Goal: Task Accomplishment & Management: Complete application form

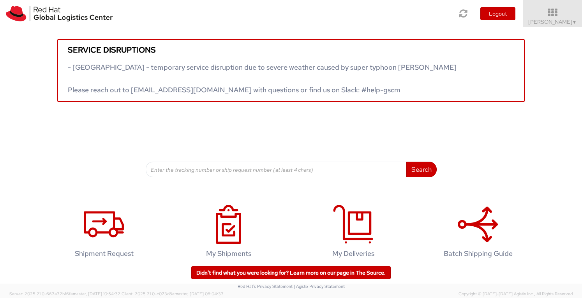
scroll to position [11, 0]
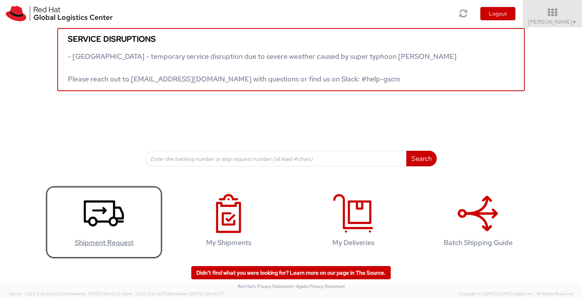
click at [96, 207] on icon at bounding box center [104, 213] width 40 height 39
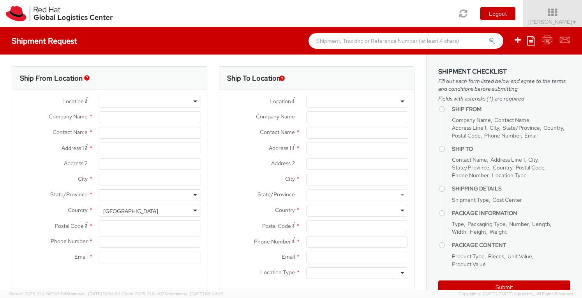
select select "360"
select select
type input "Red Hat"
type input "[PERSON_NAME]"
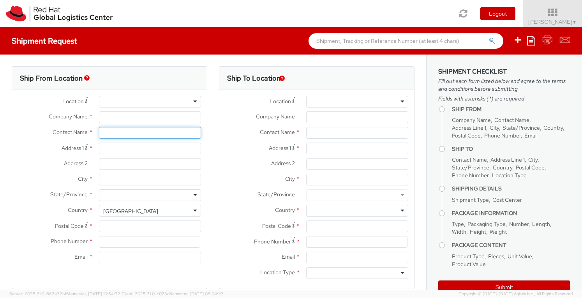
type input "[EMAIL_ADDRESS][DOMAIN_NAME]"
click at [147, 136] on input "[PERSON_NAME]" at bounding box center [150, 133] width 102 height 12
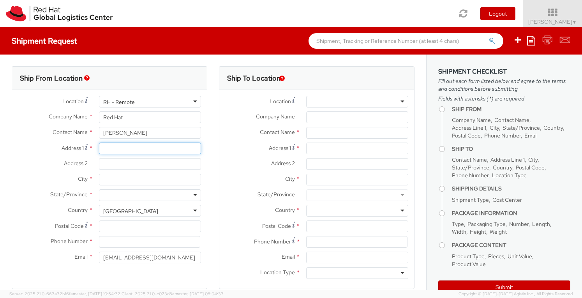
type input "[STREET_ADDRESS]"
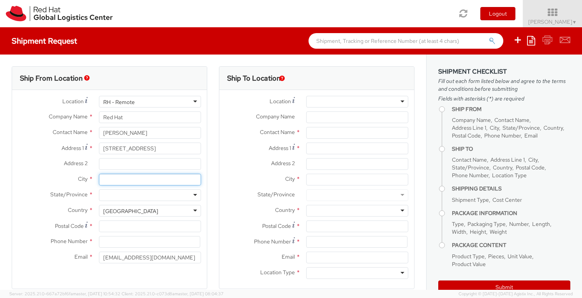
type input "[GEOGRAPHIC_DATA]"
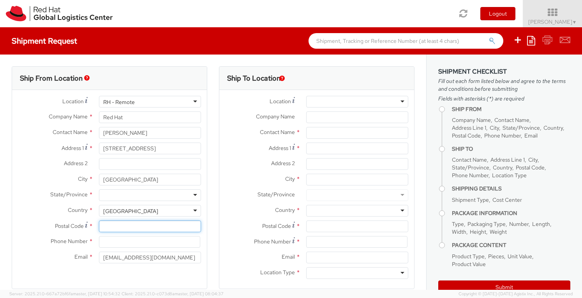
type input "M3A 3L4"
type input "4165778442"
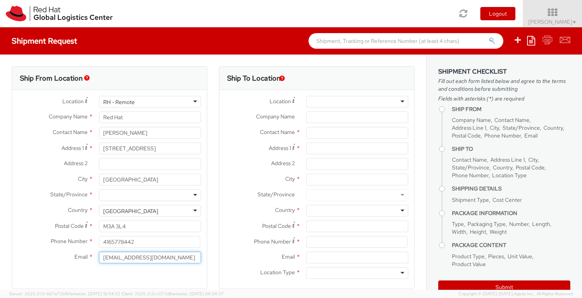
type input "[PERSON_NAME][EMAIL_ADDRESS][PERSON_NAME][DOMAIN_NAME]"
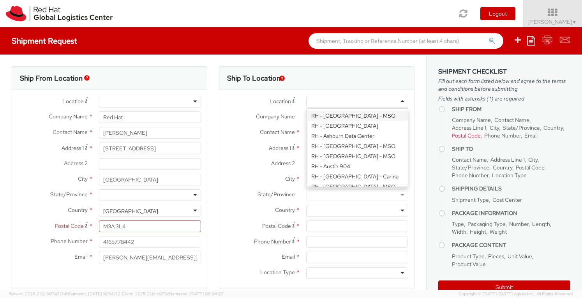
click at [330, 103] on div at bounding box center [357, 102] width 102 height 12
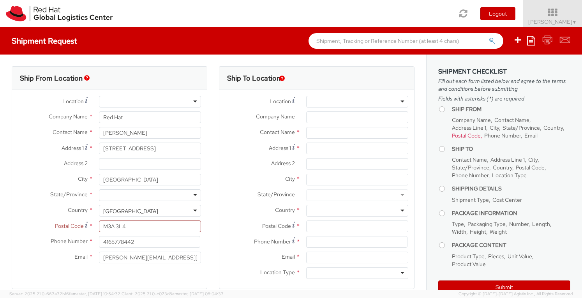
click at [330, 103] on div at bounding box center [357, 102] width 102 height 12
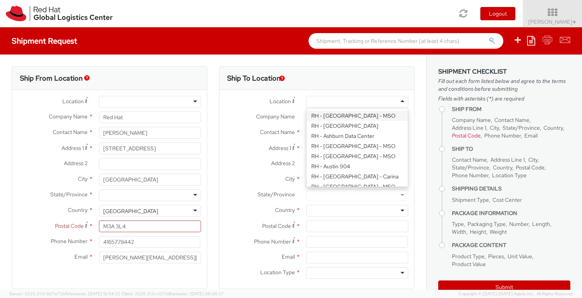
click at [285, 116] on span "Company Name" at bounding box center [275, 116] width 39 height 7
click at [306, 116] on input "Company Name *" at bounding box center [357, 117] width 102 height 12
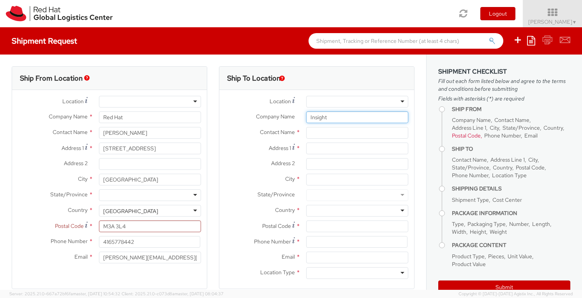
type input "Insight"
click at [327, 135] on input "text" at bounding box center [357, 133] width 102 height 12
click at [330, 150] on div "searching..." at bounding box center [356, 148] width 101 height 12
type input "[PERSON_NAME]"
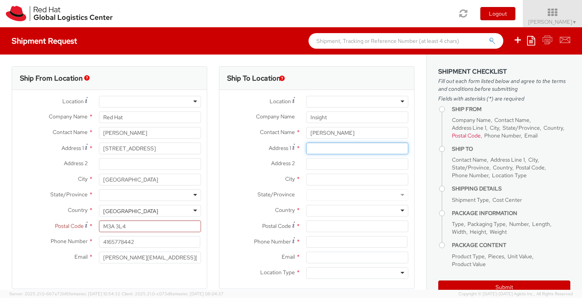
click at [326, 148] on input "Address 1 *" at bounding box center [357, 149] width 102 height 12
paste input "[STREET_ADDRESS][PERSON_NAME]"
drag, startPoint x: 370, startPoint y: 147, endPoint x: 409, endPoint y: 153, distance: 39.4
click at [409, 153] on div "Ship To Location Location * [GEOGRAPHIC_DATA] - [GEOGRAPHIC_DATA] - [GEOGRAPHIC…" at bounding box center [316, 182] width 207 height 232
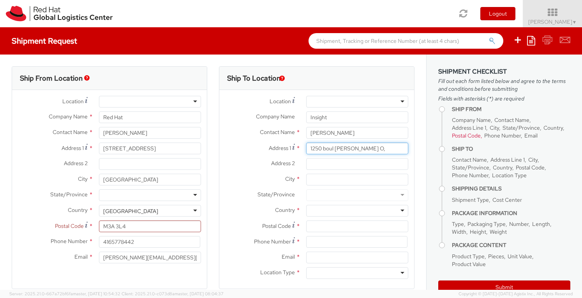
scroll to position [0, 0]
type input "1250 boul [PERSON_NAME] O,"
click at [316, 165] on input "Address 2 *" at bounding box center [357, 164] width 102 height 12
paste input "Suite 3300"
type input "Suite 3300"
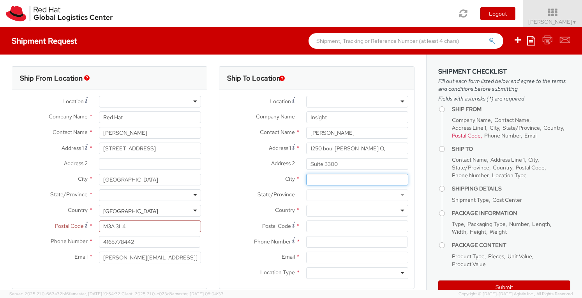
click at [315, 178] on input "City *" at bounding box center [357, 180] width 102 height 12
type input "[GEOGRAPHIC_DATA]"
click at [314, 196] on div at bounding box center [357, 195] width 102 height 12
click at [318, 196] on div at bounding box center [357, 195] width 102 height 12
click at [341, 208] on div at bounding box center [357, 211] width 102 height 12
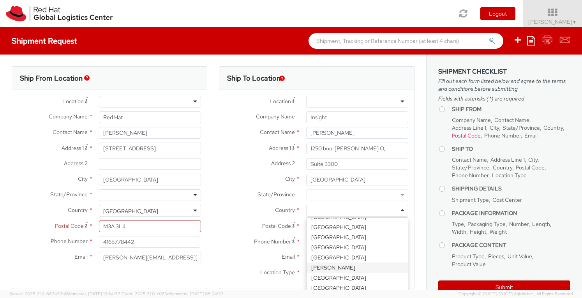
scroll to position [350, 0]
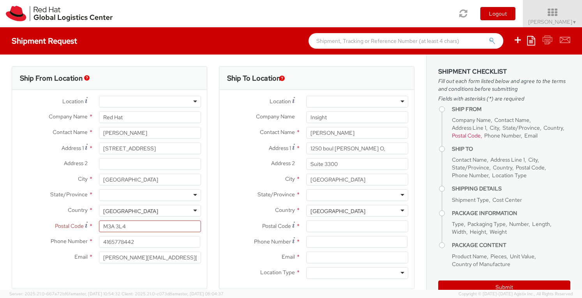
click at [320, 194] on div at bounding box center [357, 195] width 102 height 12
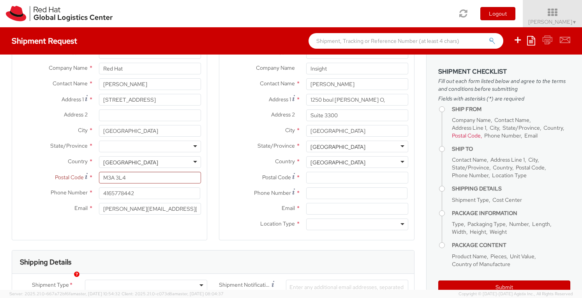
scroll to position [78, 0]
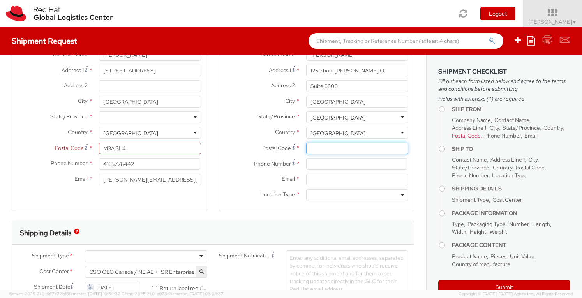
click at [318, 149] on input "Postal Code *" at bounding box center [357, 149] width 102 height 12
paste input "H3B 4W8"
type input "H3B 4W8"
click at [313, 162] on input at bounding box center [356, 164] width 101 height 12
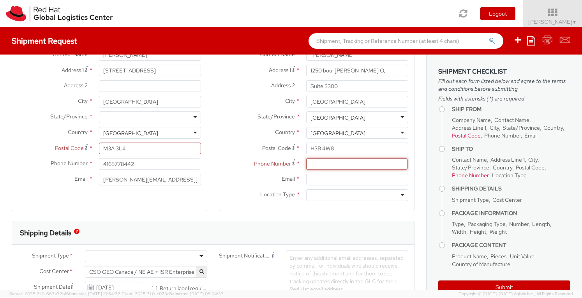
paste input "514.475.7483"
type input "514.475.7483"
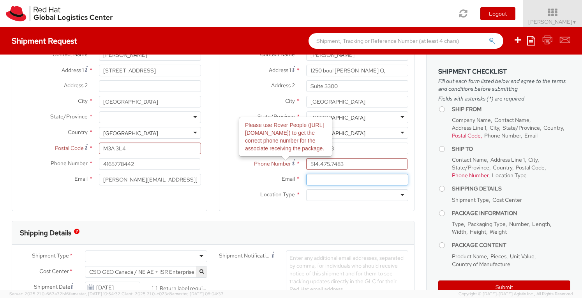
click at [313, 183] on input "Email *" at bounding box center [357, 180] width 102 height 12
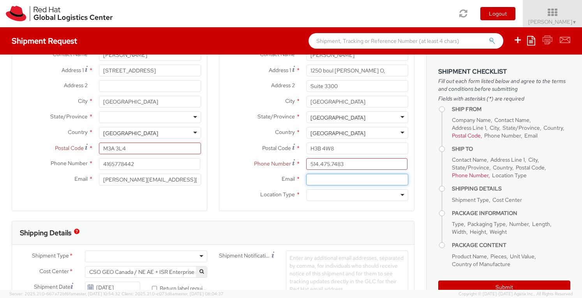
paste input "[PERSON_NAME][EMAIL_ADDRESS][PERSON_NAME][DOMAIN_NAME]"
type input "[PERSON_NAME][EMAIL_ADDRESS][PERSON_NAME][DOMAIN_NAME]"
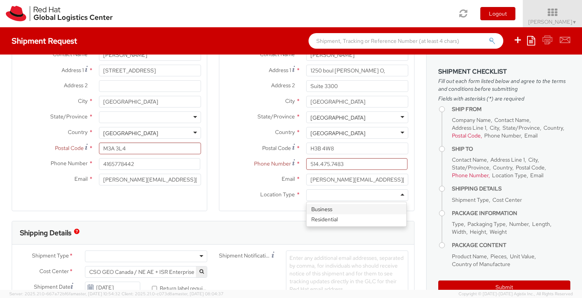
click at [395, 195] on div at bounding box center [357, 195] width 102 height 12
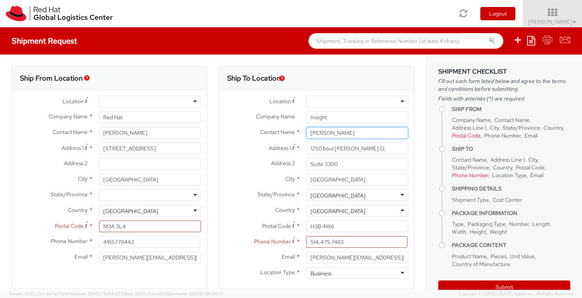
click at [364, 133] on input "[PERSON_NAME]" at bounding box center [357, 133] width 102 height 12
drag, startPoint x: 364, startPoint y: 133, endPoint x: 266, endPoint y: 131, distance: 97.4
click at [266, 131] on div "Contact Name * [PERSON_NAME]" at bounding box center [316, 133] width 195 height 12
click at [361, 131] on input "[PERSON_NAME]" at bounding box center [357, 133] width 102 height 12
paste input "RedHat –"
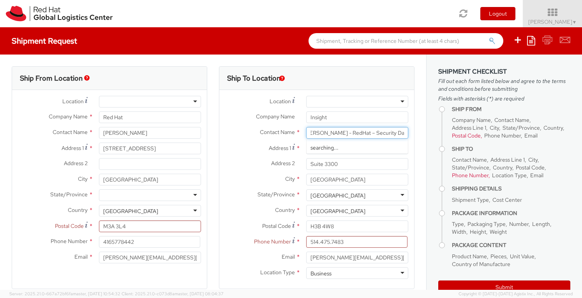
scroll to position [0, 9]
type input "[PERSON_NAME] - RedHat – Security Day"
click at [327, 239] on input "514.475.7483" at bounding box center [356, 242] width 101 height 12
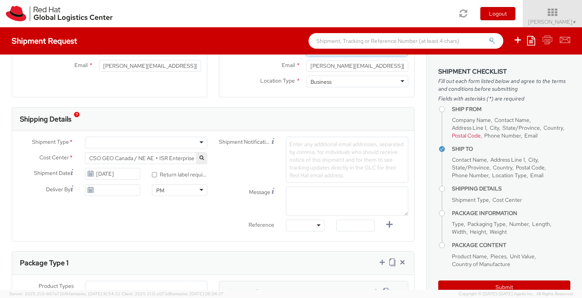
scroll to position [195, 0]
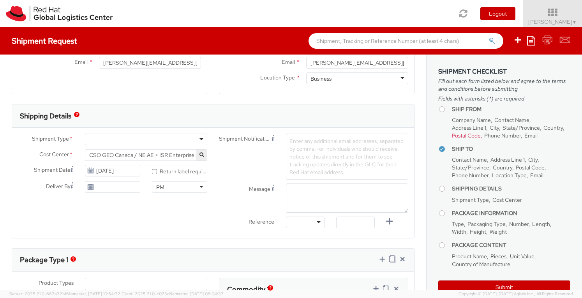
type input "[PHONE_NUMBER]"
click at [131, 140] on div at bounding box center [146, 140] width 122 height 12
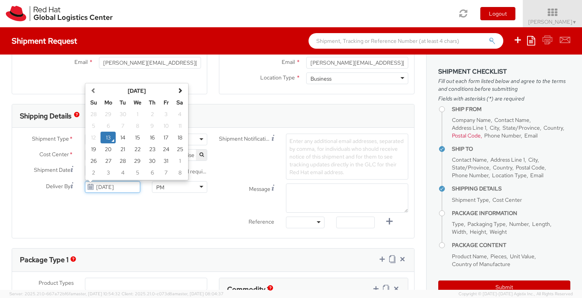
click at [128, 187] on input "[DATE]" at bounding box center [112, 187] width 55 height 12
click at [118, 148] on td "21" at bounding box center [123, 149] width 14 height 12
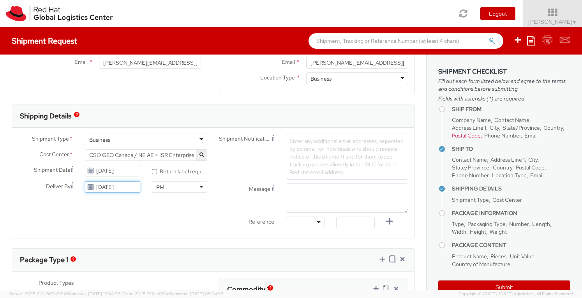
click at [114, 187] on input "[DATE]" at bounding box center [112, 187] width 55 height 12
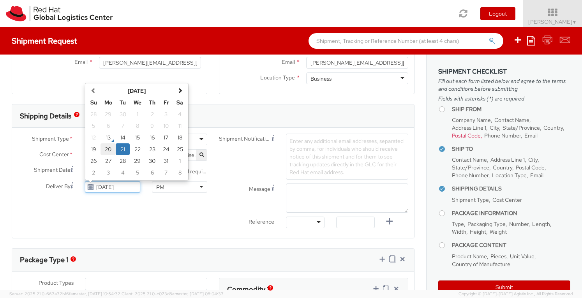
click at [106, 148] on td "20" at bounding box center [108, 149] width 16 height 12
type input "[DATE]"
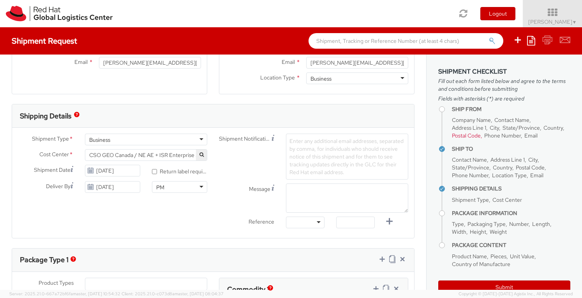
click at [307, 221] on div at bounding box center [305, 223] width 39 height 12
click at [302, 194] on textarea "Message" at bounding box center [347, 197] width 122 height 29
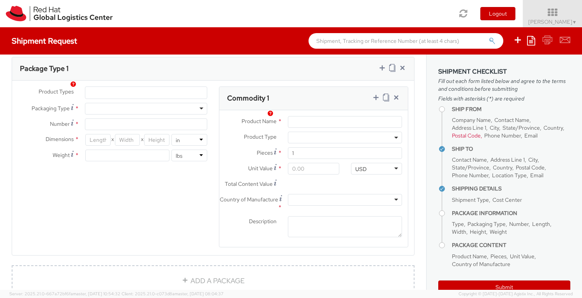
scroll to position [389, 0]
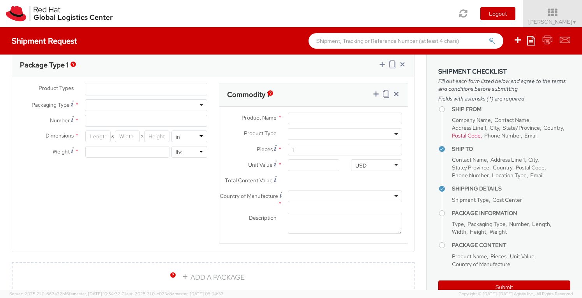
click at [143, 88] on ul at bounding box center [145, 89] width 121 height 12
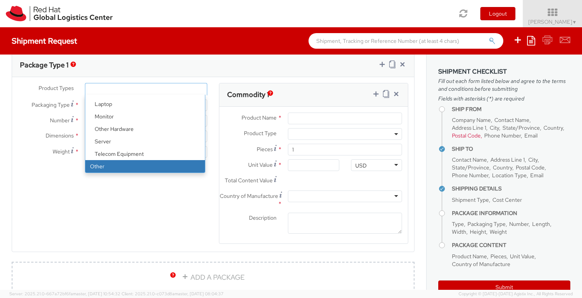
select select "OTHER"
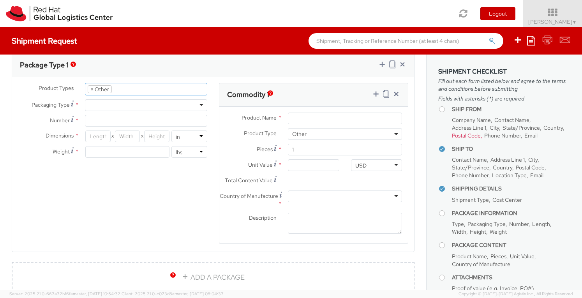
scroll to position [59, 0]
click at [125, 101] on div at bounding box center [146, 105] width 122 height 12
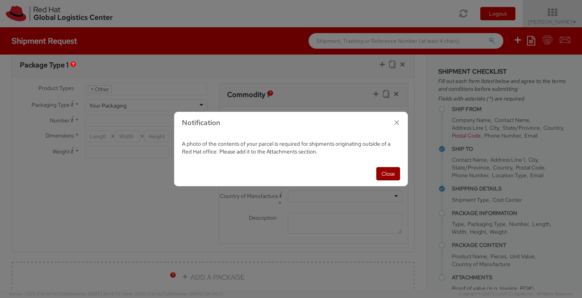
click at [381, 172] on button "Close" at bounding box center [388, 173] width 24 height 13
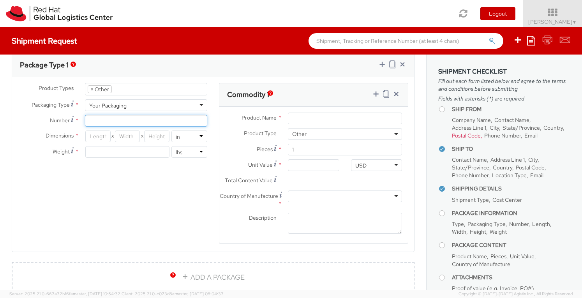
click at [121, 120] on input "Number *" at bounding box center [146, 121] width 122 height 12
type input "3"
click at [100, 136] on input "number" at bounding box center [97, 136] width 25 height 12
type input "63"
click at [121, 135] on input "number" at bounding box center [127, 136] width 25 height 12
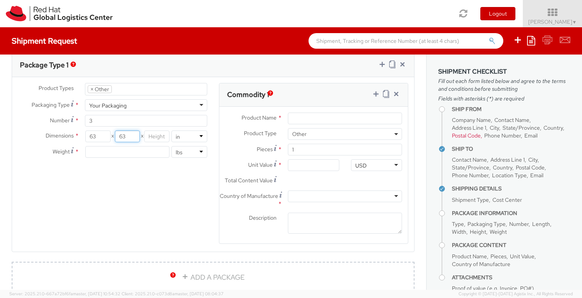
type input "63"
click at [150, 134] on input "number" at bounding box center [156, 136] width 25 height 12
type input "35"
click at [191, 137] on select "in cm" at bounding box center [189, 136] width 36 height 12
select select "CM"
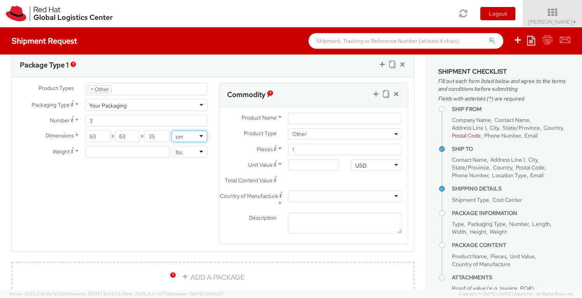
click at [171, 130] on select "in cm" at bounding box center [189, 136] width 36 height 12
type input "160.02"
type input "88.9"
click at [153, 152] on input "number" at bounding box center [127, 152] width 84 height 12
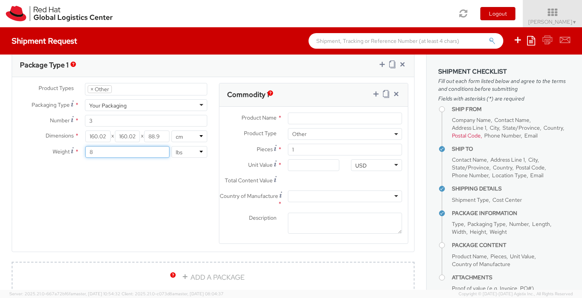
type input "8"
click at [195, 151] on select "lbs kgs" at bounding box center [189, 152] width 36 height 12
select select "KGS"
click at [171, 146] on select "lbs kgs" at bounding box center [189, 152] width 36 height 12
drag, startPoint x: 104, startPoint y: 150, endPoint x: 76, endPoint y: 149, distance: 27.3
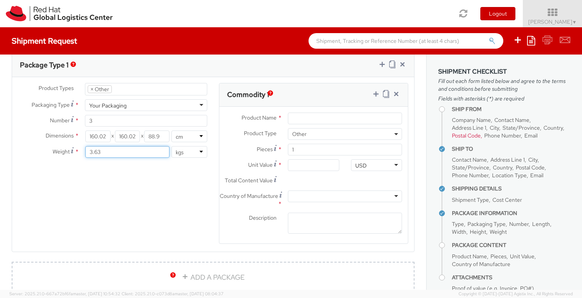
click at [76, 149] on div "Weight * 3.63 lbs kgs" at bounding box center [112, 152] width 201 height 12
type input "8.04"
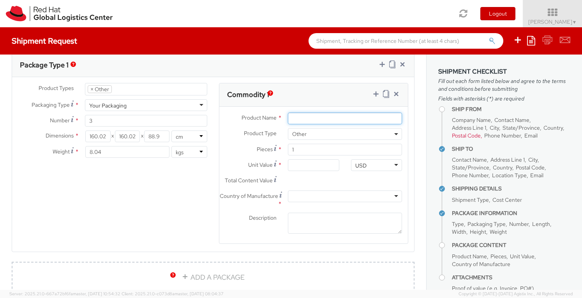
click at [329, 114] on input "Product Name *" at bounding box center [345, 119] width 114 height 12
type input "Swag"
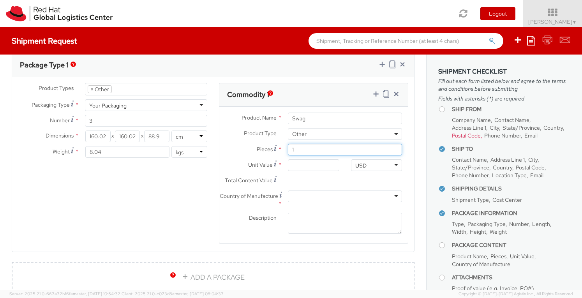
drag, startPoint x: 325, startPoint y: 149, endPoint x: 251, endPoint y: 144, distance: 74.2
click at [251, 144] on div "Pieces * 1" at bounding box center [313, 150] width 188 height 12
type input "3"
type input "0.00"
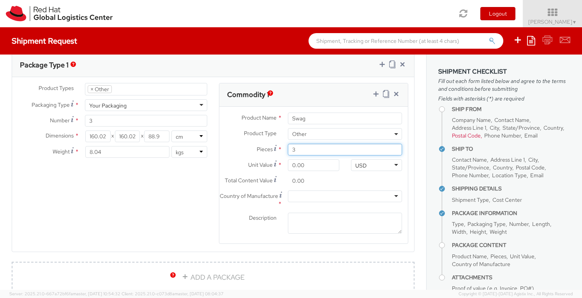
type input "3"
click at [312, 164] on input "0.00" at bounding box center [313, 165] width 51 height 12
drag, startPoint x: 312, startPoint y: 164, endPoint x: 259, endPoint y: 164, distance: 52.2
click at [259, 164] on div "Unit Value * 0.00" at bounding box center [282, 165] width 126 height 12
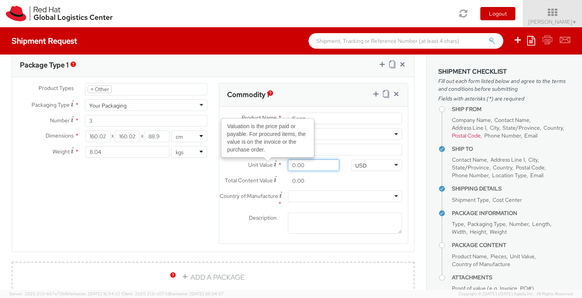
type input "5.00"
type input "15.00"
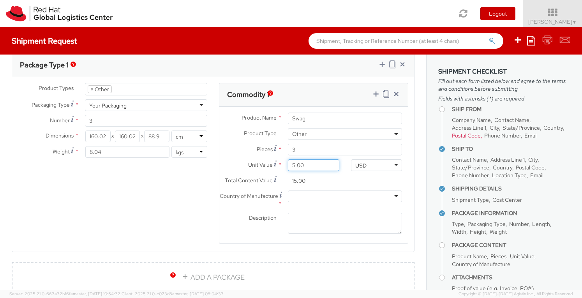
type input "50.00"
type input "150.00"
type input "500.00"
type input "1,500.00"
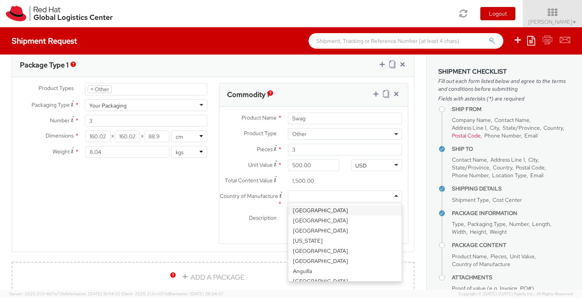
click at [321, 195] on div at bounding box center [345, 196] width 114 height 12
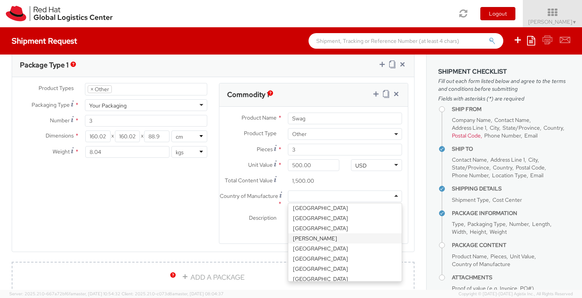
scroll to position [389, 0]
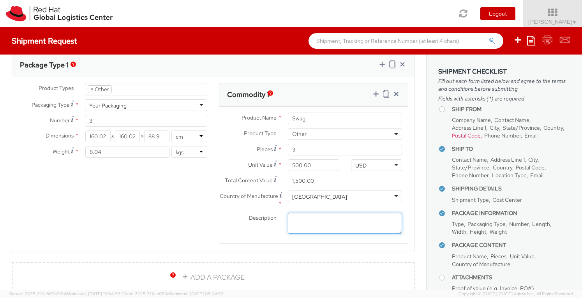
click at [310, 221] on textarea "Description *" at bounding box center [345, 223] width 114 height 21
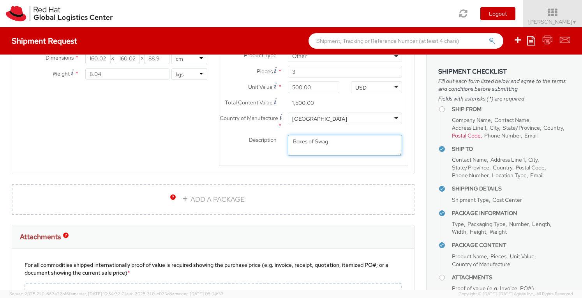
type textarea "Boxes of Swag"
click at [197, 199] on link "ADD A PACKAGE" at bounding box center [213, 199] width 403 height 31
select select
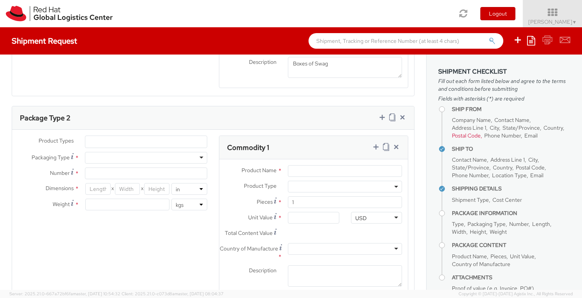
scroll to position [555, 0]
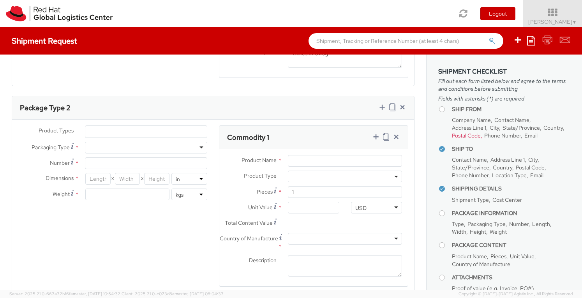
click at [138, 129] on ul at bounding box center [145, 132] width 121 height 12
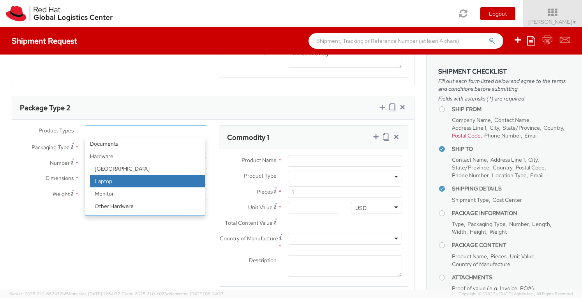
scroll to position [34, 0]
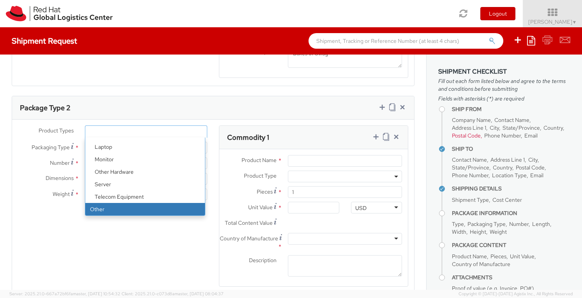
select select "OTHER"
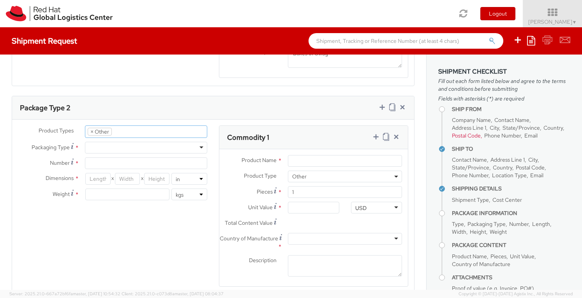
select select "OTHER"
click at [135, 144] on div at bounding box center [146, 148] width 122 height 12
click at [129, 169] on div "Product Types * Documents Docking Station Laptop Monitor Other Hardware Server …" at bounding box center [112, 166] width 201 height 83
click at [129, 162] on input "Number *" at bounding box center [146, 163] width 122 height 12
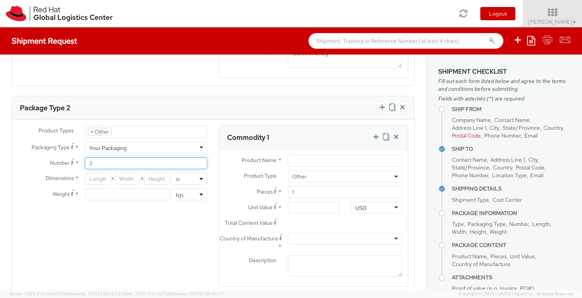
type input "3"
click at [104, 176] on input "number" at bounding box center [97, 179] width 25 height 12
type input "5"
type input "63"
click at [127, 174] on input "number" at bounding box center [127, 179] width 25 height 12
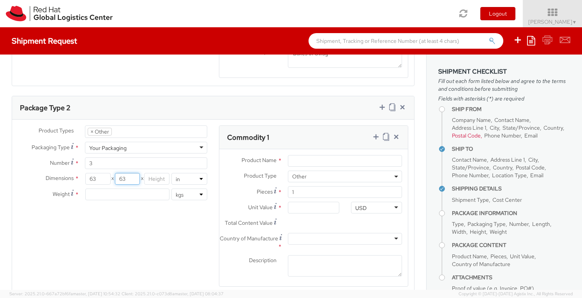
type input "63"
click at [161, 177] on input "number" at bounding box center [156, 179] width 25 height 12
type input "35"
click at [181, 178] on select "in cm" at bounding box center [189, 179] width 36 height 12
select select "CM"
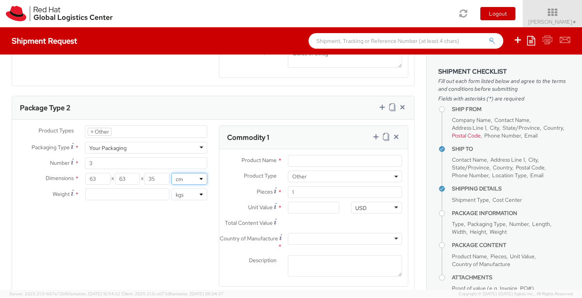
click at [171, 173] on select "in cm" at bounding box center [189, 179] width 36 height 12
type input "160.02"
type input "88.9"
click at [138, 192] on input "number" at bounding box center [127, 194] width 84 height 12
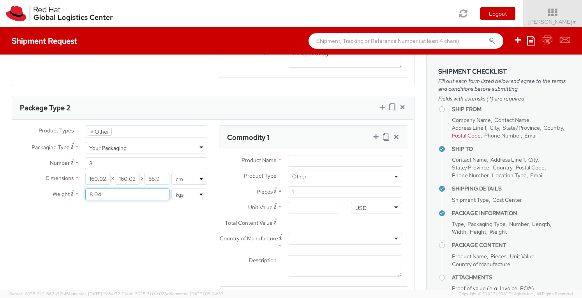
type input "8.04"
click at [161, 206] on div "Product Types * Documents Docking Station Laptop Monitor Other Hardware Server …" at bounding box center [213, 210] width 402 height 171
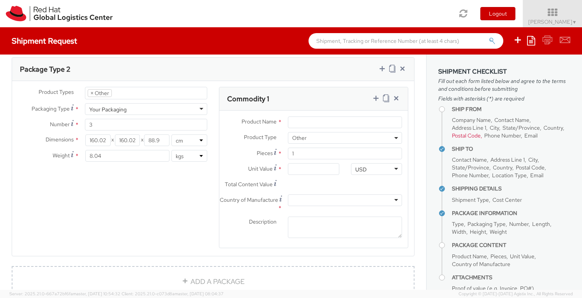
scroll to position [594, 0]
click at [197, 136] on select "in cm" at bounding box center [189, 140] width 36 height 12
click at [100, 140] on input "160.02" at bounding box center [97, 140] width 25 height 12
drag, startPoint x: 105, startPoint y: 140, endPoint x: 44, endPoint y: 136, distance: 60.9
click at [44, 136] on div "Dimensions * 160.02 X 160.02 X 88.9 in cm" at bounding box center [112, 140] width 201 height 12
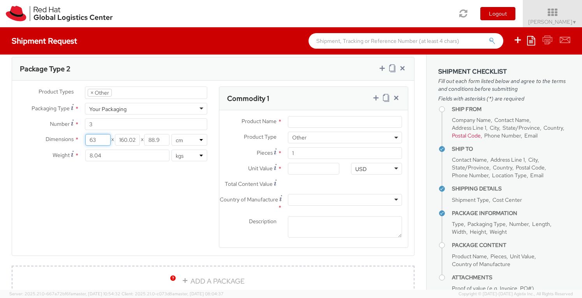
type input "63"
click at [136, 135] on input "160.02" at bounding box center [127, 140] width 25 height 12
drag, startPoint x: 136, startPoint y: 135, endPoint x: 95, endPoint y: 136, distance: 40.5
click at [95, 136] on div "63 X 160.02 X 88.9" at bounding box center [127, 140] width 85 height 12
type input "63"
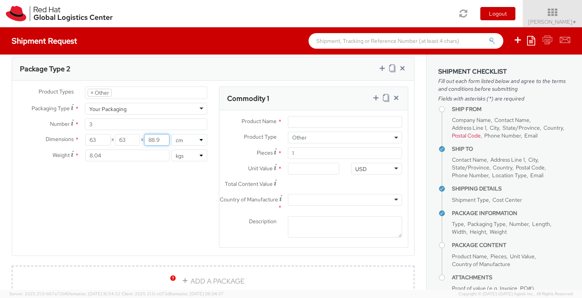
drag, startPoint x: 161, startPoint y: 137, endPoint x: 131, endPoint y: 136, distance: 30.4
click at [131, 136] on div "63 X 63 X 88.9" at bounding box center [127, 140] width 85 height 12
type input "35"
click at [133, 180] on div "Product Types * Documents Docking Station Laptop Monitor Other Hardware Server …" at bounding box center [213, 171] width 402 height 171
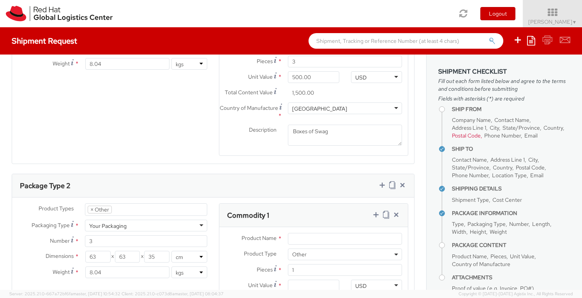
scroll to position [400, 0]
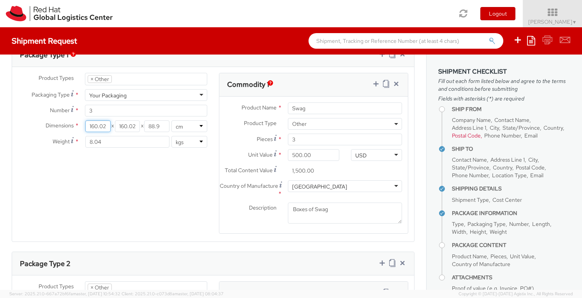
drag, startPoint x: 106, startPoint y: 121, endPoint x: 73, endPoint y: 120, distance: 33.5
click at [73, 120] on div "Dimensions * 160.02 X 160.02 X 88.9 in cm" at bounding box center [112, 126] width 201 height 12
type input "63"
drag, startPoint x: 135, startPoint y: 123, endPoint x: 100, endPoint y: 123, distance: 34.3
click at [100, 123] on div "63 X 160.02 X 88.9" at bounding box center [127, 126] width 85 height 12
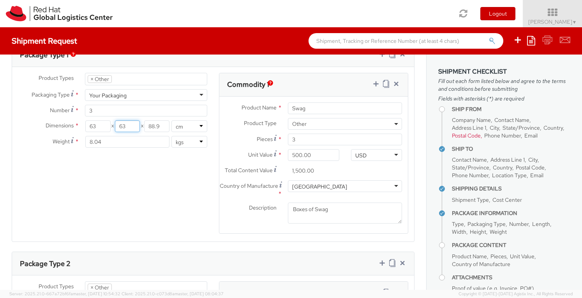
type input "63"
drag, startPoint x: 163, startPoint y: 123, endPoint x: 130, endPoint y: 123, distance: 33.1
click at [130, 123] on div "63 X 63 X 88.9" at bounding box center [127, 126] width 85 height 12
type input "2"
type input "35"
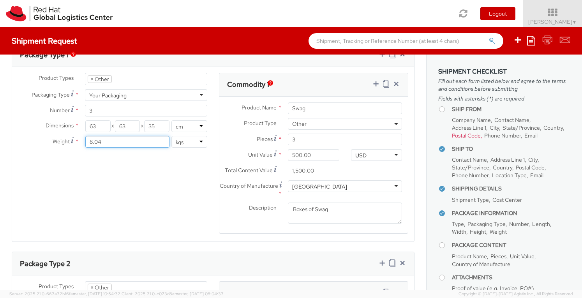
click at [146, 141] on input "8.04" at bounding box center [127, 142] width 84 height 12
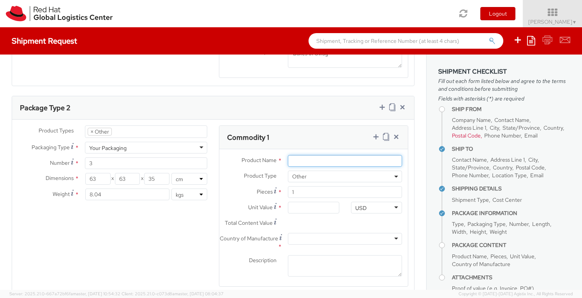
click at [307, 158] on input "Product Name *" at bounding box center [345, 161] width 114 height 12
type input "Swag"
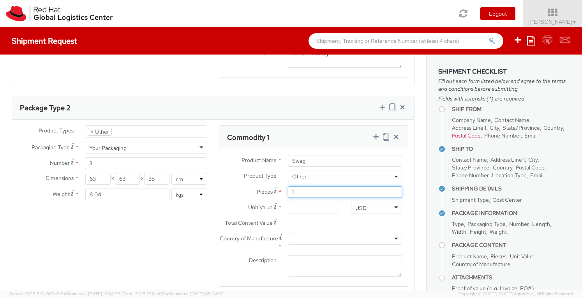
drag, startPoint x: 306, startPoint y: 192, endPoint x: 271, endPoint y: 191, distance: 35.8
click at [271, 191] on div "Pieces * 1" at bounding box center [313, 192] width 188 height 12
type input "3"
type input "0.00"
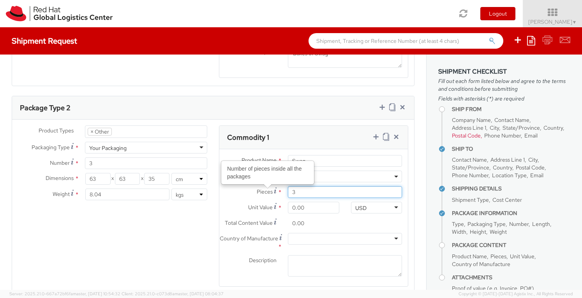
type input "3"
click at [308, 206] on input "0.00" at bounding box center [313, 208] width 51 height 12
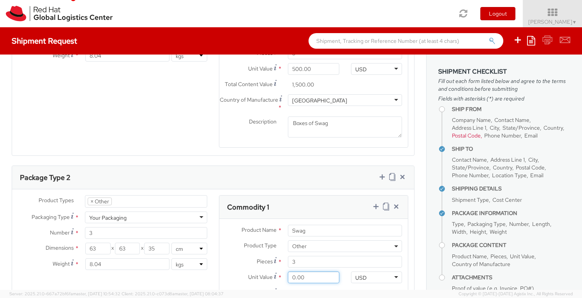
scroll to position [516, 0]
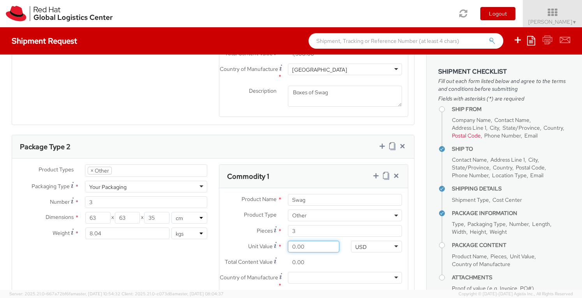
drag, startPoint x: 306, startPoint y: 243, endPoint x: 241, endPoint y: 241, distance: 64.3
click at [241, 241] on div "Unit Value * 0.00" at bounding box center [282, 247] width 126 height 12
type input "5.00"
type input "15.00"
type input "50.00"
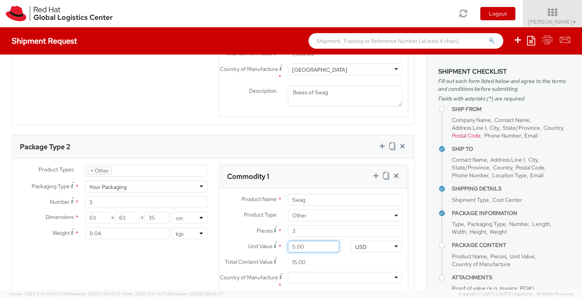
type input "150.00"
type input "500.00"
type input "1,500.00"
click at [327, 273] on div at bounding box center [345, 278] width 114 height 12
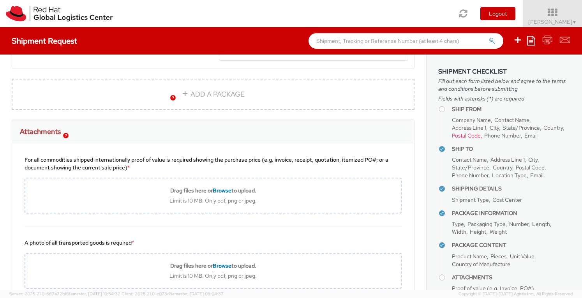
scroll to position [789, 0]
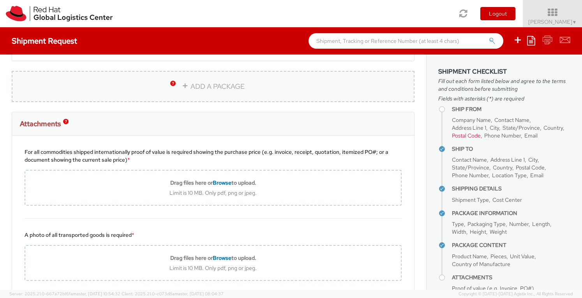
click at [194, 86] on link "ADD A PACKAGE" at bounding box center [213, 86] width 403 height 31
select select
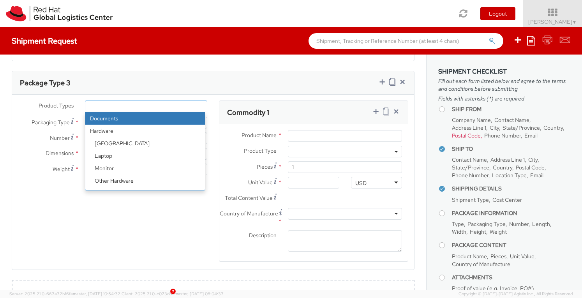
click at [109, 102] on ul at bounding box center [145, 107] width 121 height 12
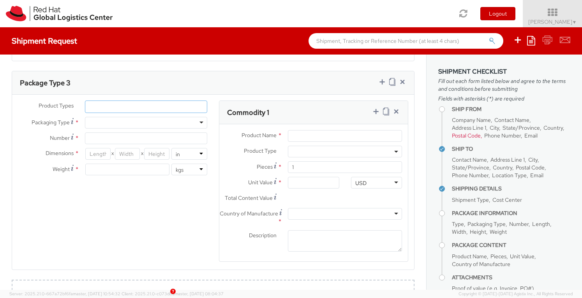
click at [109, 103] on ul at bounding box center [145, 107] width 121 height 12
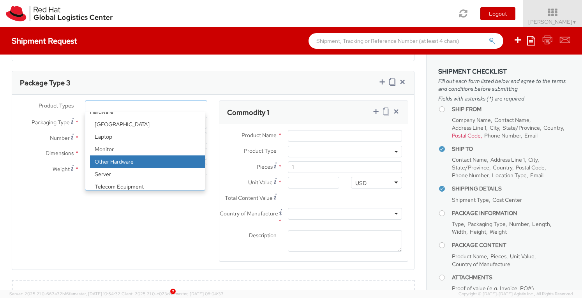
scroll to position [34, 0]
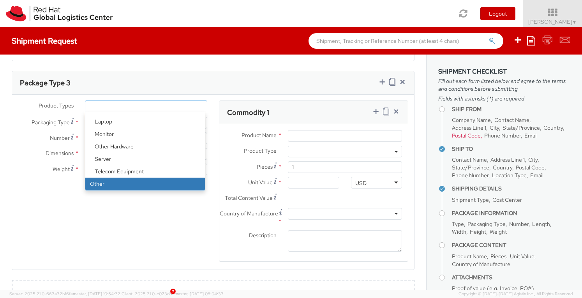
select select "OTHER"
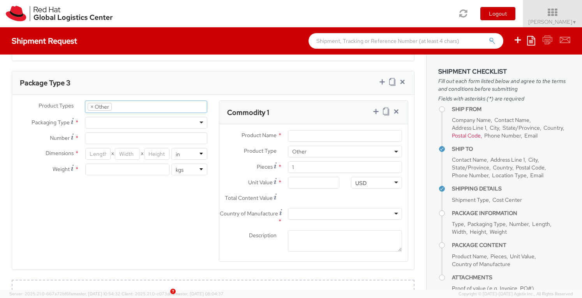
scroll to position [59, 0]
click at [113, 119] on div at bounding box center [146, 123] width 122 height 12
click at [113, 135] on input "Number *" at bounding box center [146, 138] width 122 height 12
type input "3"
click at [100, 151] on input "number" at bounding box center [97, 154] width 25 height 12
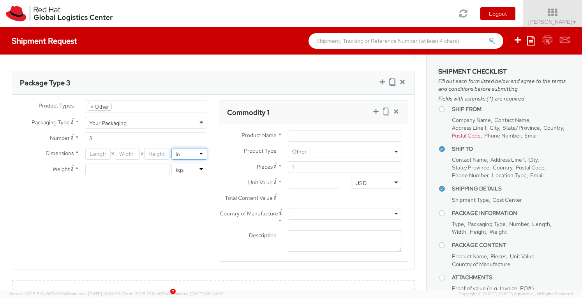
click at [185, 152] on select "in cm" at bounding box center [189, 154] width 36 height 12
select select "CM"
click at [171, 148] on select "in cm" at bounding box center [189, 154] width 36 height 12
click at [95, 148] on input "number" at bounding box center [97, 154] width 25 height 12
type input "63"
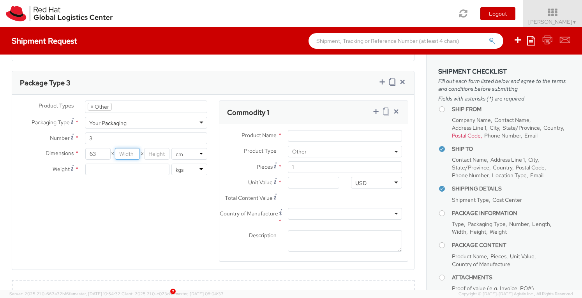
click at [122, 152] on input "number" at bounding box center [127, 154] width 25 height 12
type input "63"
click at [155, 152] on input "number" at bounding box center [156, 154] width 25 height 12
type input "35"
click at [152, 168] on input "number" at bounding box center [127, 170] width 84 height 12
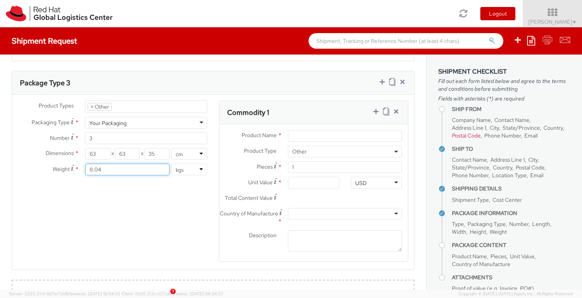
type input "8.04"
click at [170, 194] on div "Product Types * Documents Docking Station Laptop Monitor Other Hardware Server …" at bounding box center [213, 185] width 402 height 171
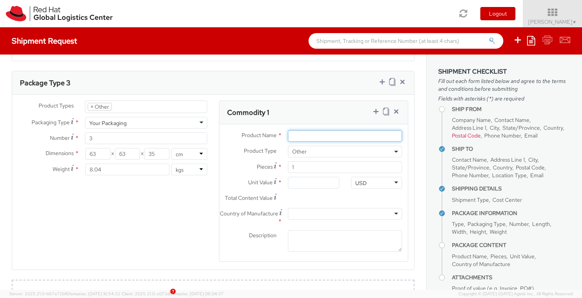
click at [319, 134] on input "Product Name *" at bounding box center [345, 136] width 114 height 12
type input "Swag"
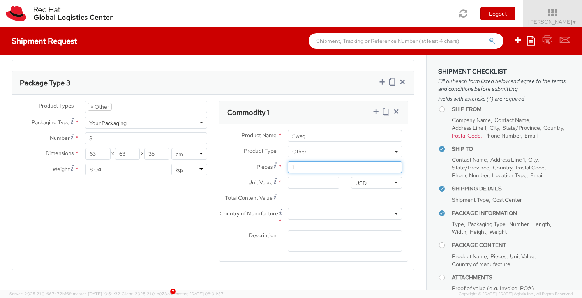
click at [310, 167] on input "1" at bounding box center [345, 167] width 114 height 12
drag, startPoint x: 310, startPoint y: 167, endPoint x: 252, endPoint y: 169, distance: 58.9
click at [252, 169] on div "Pieces * 1" at bounding box center [313, 167] width 188 height 12
type input "3"
type input "0.00"
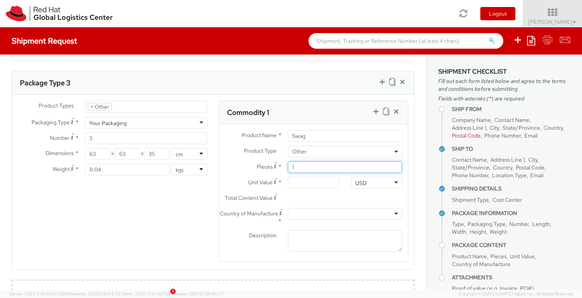
type input "0.00"
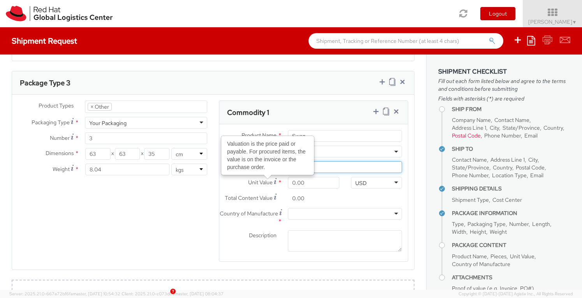
type input "3"
click at [308, 181] on input "0.00" at bounding box center [313, 183] width 51 height 12
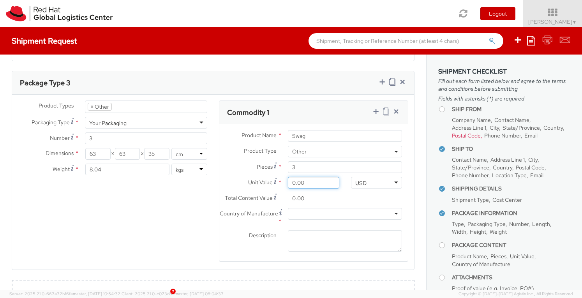
drag, startPoint x: 308, startPoint y: 181, endPoint x: 233, endPoint y: 179, distance: 75.6
click at [233, 179] on div "Unit Value Valuation is the price paid or payable. For procured items, the valu…" at bounding box center [282, 183] width 126 height 12
type input "5.00"
type input "15.00"
type input "50.00"
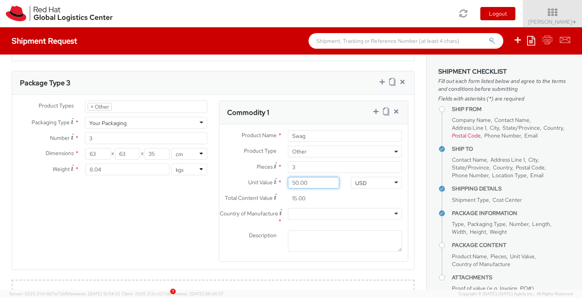
type input "150.00"
type input "500.00"
type input "1,500.00"
click at [304, 212] on div at bounding box center [345, 214] width 114 height 12
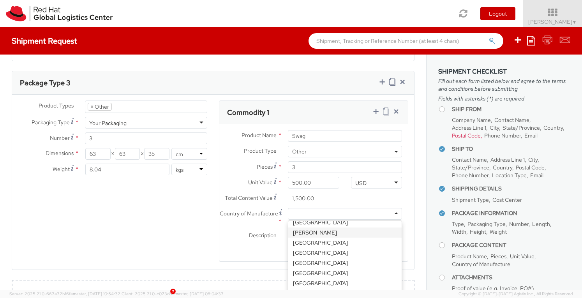
scroll to position [389, 0]
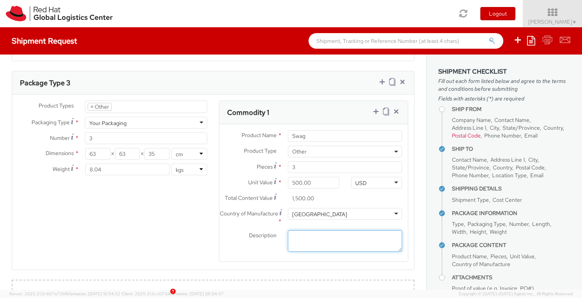
click at [312, 232] on textarea "Description *" at bounding box center [345, 240] width 114 height 21
click at [181, 236] on div "Product Types * Documents Docking Station Laptop Monitor Other Hardware Server …" at bounding box center [213, 185] width 402 height 171
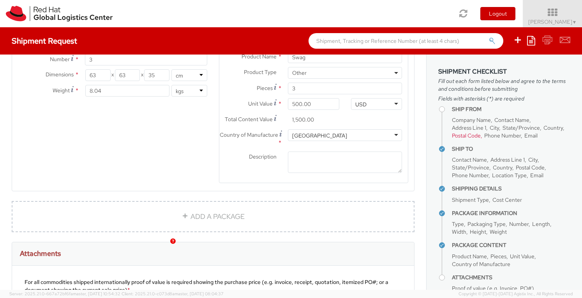
scroll to position [945, 0]
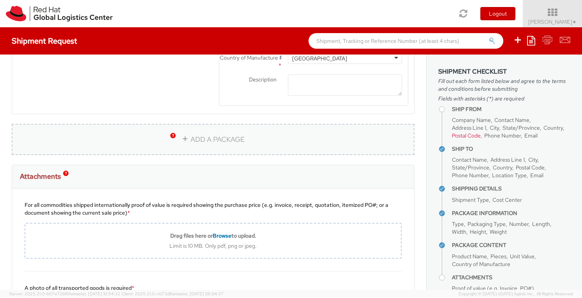
click at [206, 131] on link "ADD A PACKAGE" at bounding box center [213, 139] width 403 height 31
select select
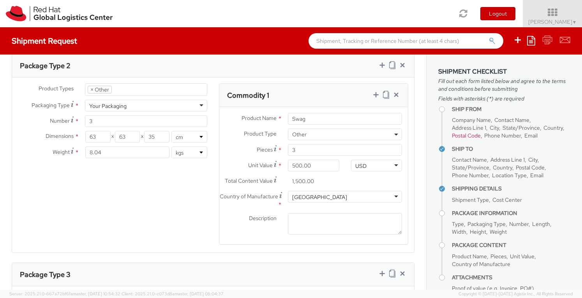
scroll to position [594, 0]
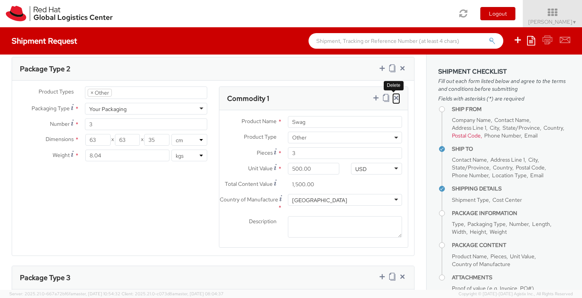
click at [392, 95] on icon at bounding box center [396, 98] width 8 height 8
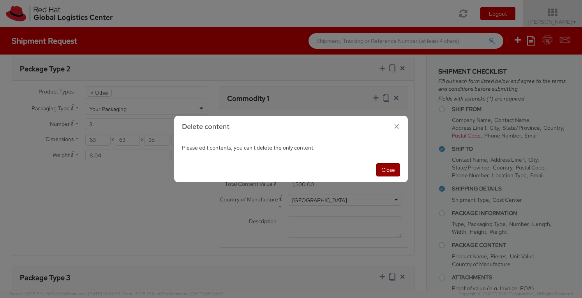
click at [389, 170] on button "Close" at bounding box center [388, 169] width 24 height 13
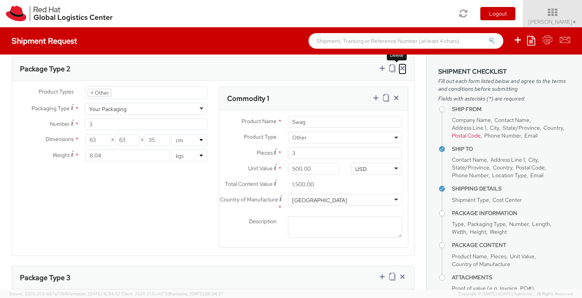
click at [398, 64] on icon at bounding box center [402, 68] width 8 height 8
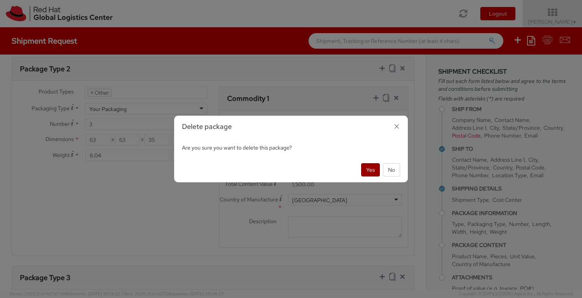
click at [366, 166] on button "Yes" at bounding box center [370, 169] width 19 height 13
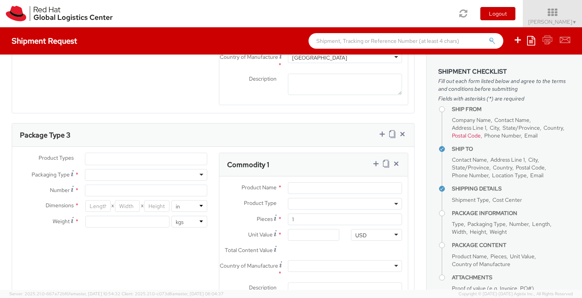
scroll to position [750, 0]
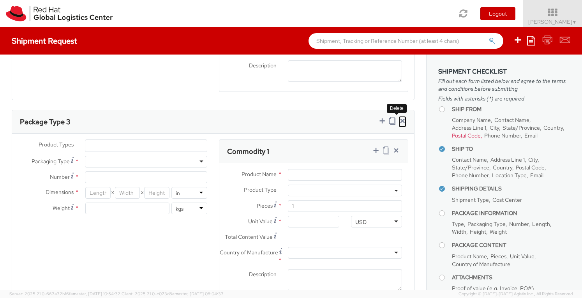
click at [398, 117] on icon at bounding box center [402, 121] width 8 height 8
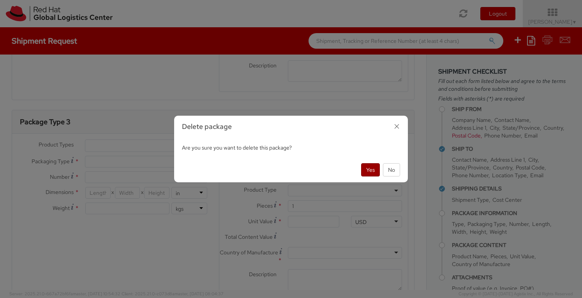
click at [371, 168] on button "Yes" at bounding box center [370, 169] width 19 height 13
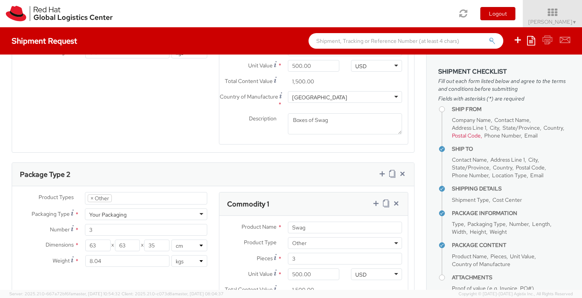
scroll to position [555, 0]
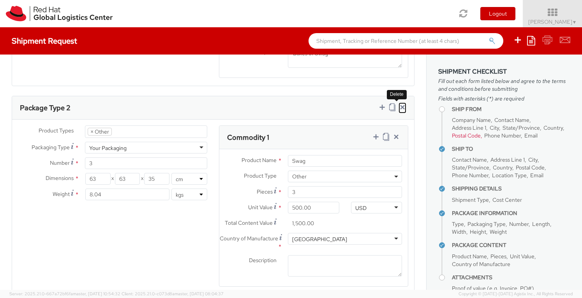
click at [398, 105] on icon at bounding box center [402, 107] width 8 height 8
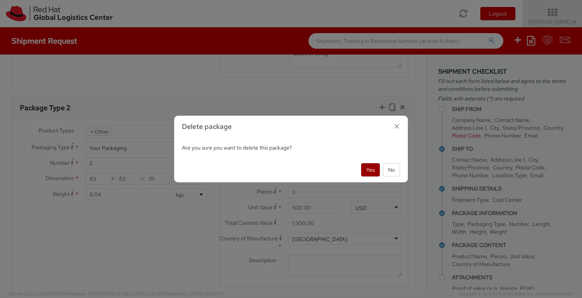
click at [368, 164] on button "Yes" at bounding box center [370, 169] width 19 height 13
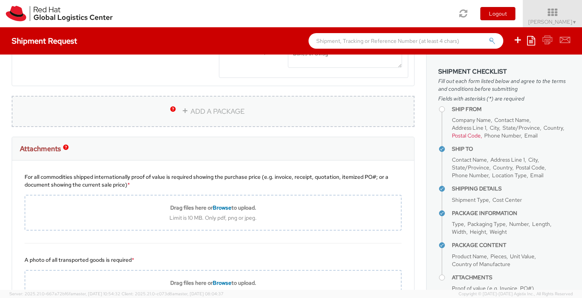
click at [217, 106] on link "ADD A PACKAGE" at bounding box center [213, 111] width 403 height 31
select select
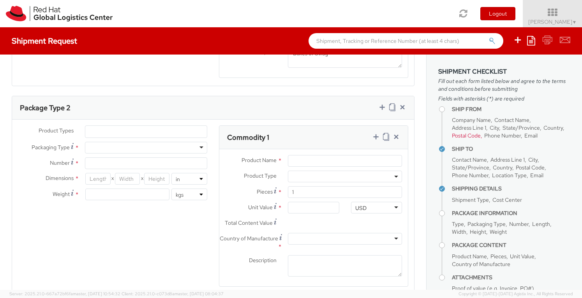
click at [397, 99] on div "Package Type 2" at bounding box center [213, 107] width 402 height 23
click at [398, 103] on icon at bounding box center [402, 107] width 8 height 8
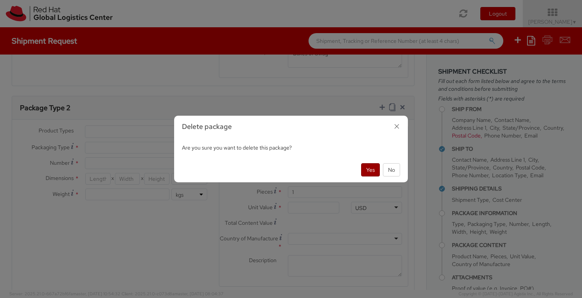
click at [371, 169] on button "Yes" at bounding box center [370, 169] width 19 height 13
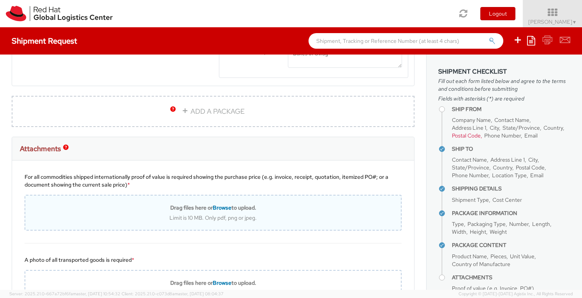
click at [217, 207] on span "Browse" at bounding box center [222, 207] width 19 height 7
type input "C:\fakepath\Shipment Pic.jpg"
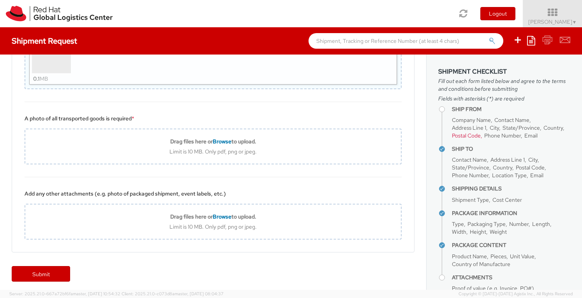
scroll to position [724, 0]
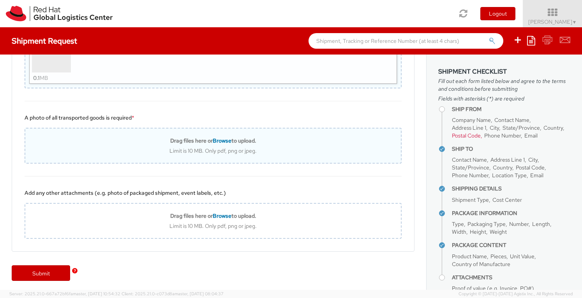
click at [221, 137] on span "Browse" at bounding box center [222, 140] width 19 height 7
type input "C:\fakepath\Shipment Pic.jpg"
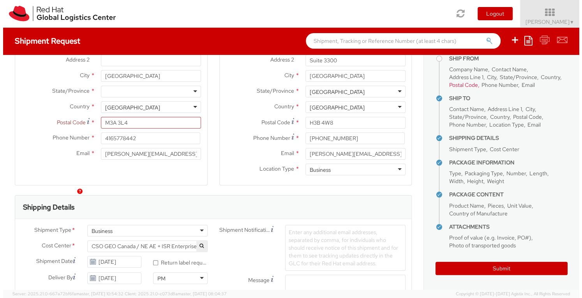
scroll to position [88, 0]
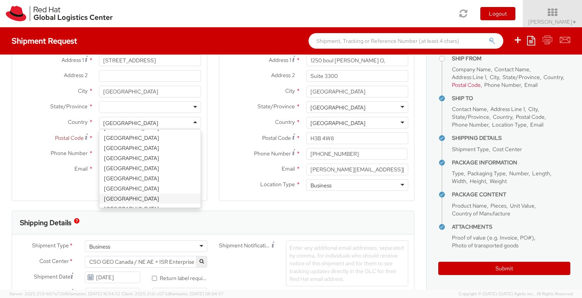
click at [192, 122] on div "[GEOGRAPHIC_DATA]" at bounding box center [150, 123] width 102 height 12
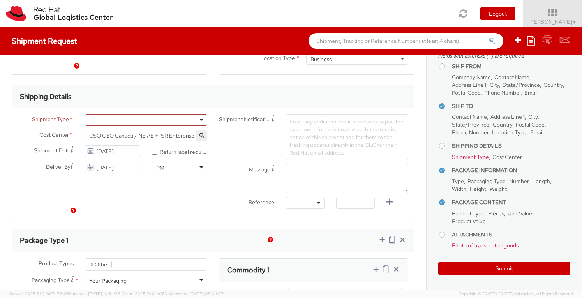
scroll to position [244, 0]
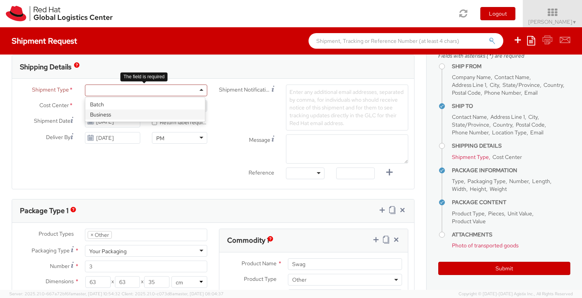
click at [151, 86] on div at bounding box center [146, 90] width 122 height 12
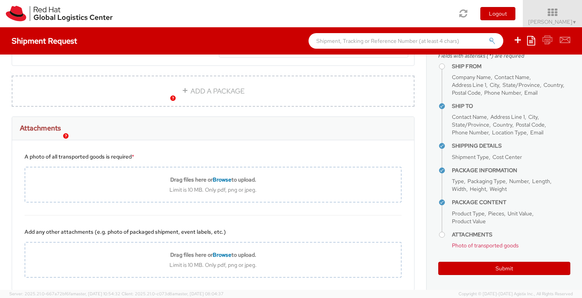
scroll to position [529, 0]
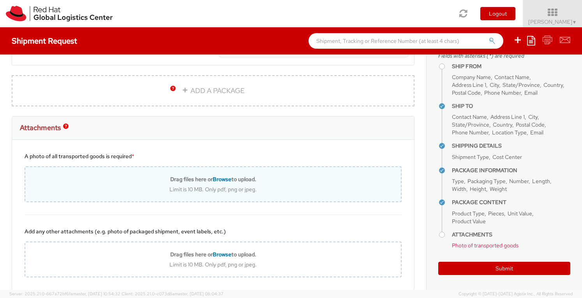
click at [217, 176] on span "Browse" at bounding box center [222, 179] width 19 height 7
type input "C:\fakepath\Shipment Pic.jpg"
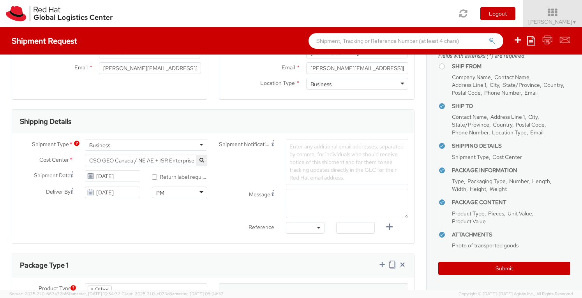
scroll to position [166, 0]
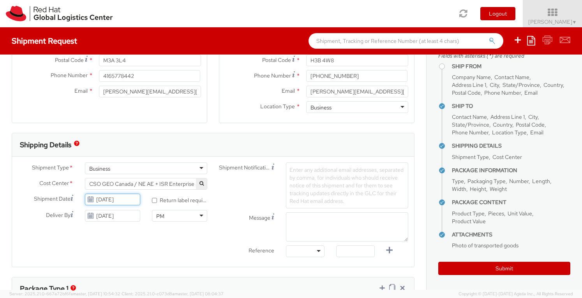
click at [124, 197] on input "[DATE]" at bounding box center [112, 200] width 55 height 12
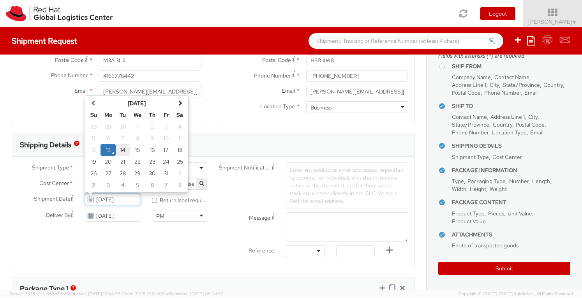
click at [126, 150] on td "14" at bounding box center [123, 150] width 14 height 12
type input "[DATE]"
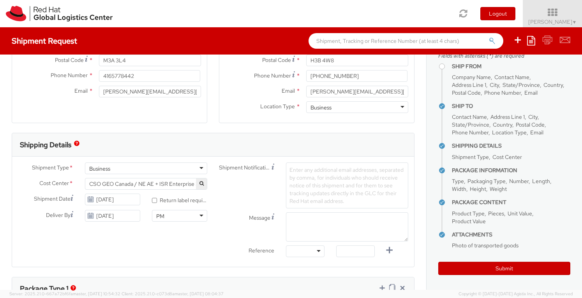
click at [153, 246] on div "Shipment Type * Business Business Batch Business Cost Center * CSO GEO [GEOGRAP…" at bounding box center [213, 211] width 402 height 99
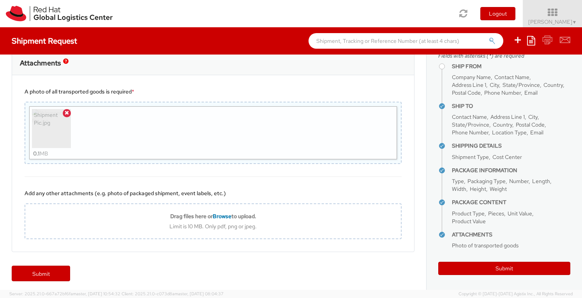
scroll to position [594, 0]
click at [57, 265] on link "Submit" at bounding box center [41, 273] width 58 height 16
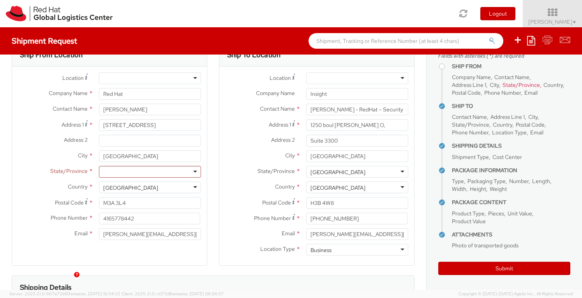
scroll to position [0, 0]
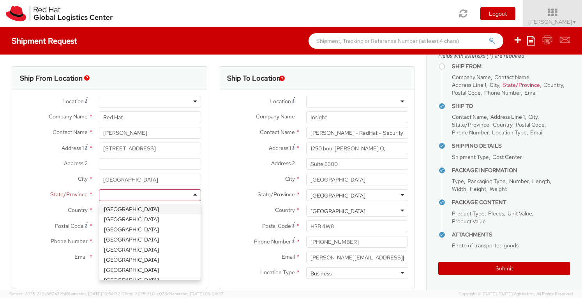
click at [167, 194] on div at bounding box center [150, 195] width 102 height 12
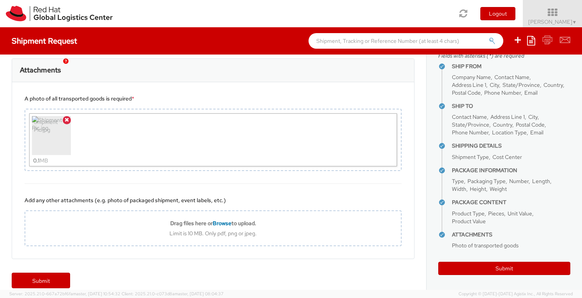
scroll to position [594, 0]
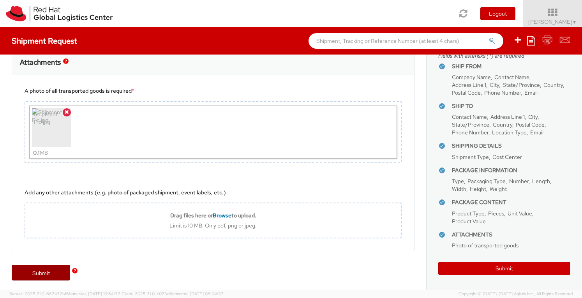
click at [53, 266] on link "Submit" at bounding box center [41, 273] width 58 height 16
